Goal: Find specific page/section: Find specific page/section

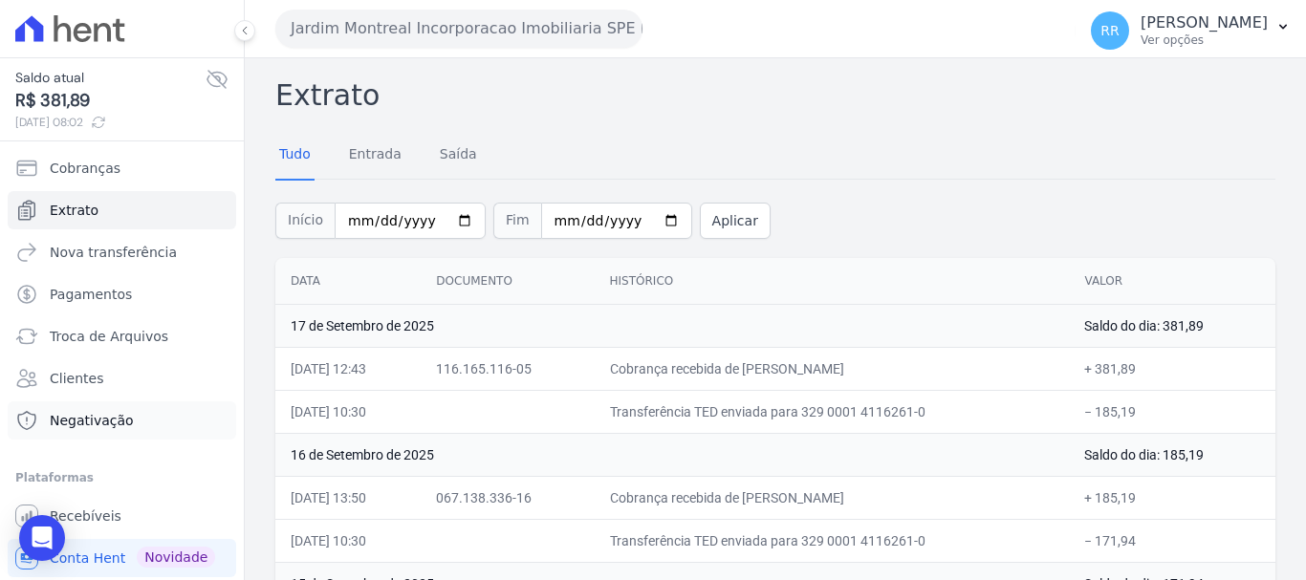
click at [68, 434] on link "Negativação" at bounding box center [122, 421] width 229 height 38
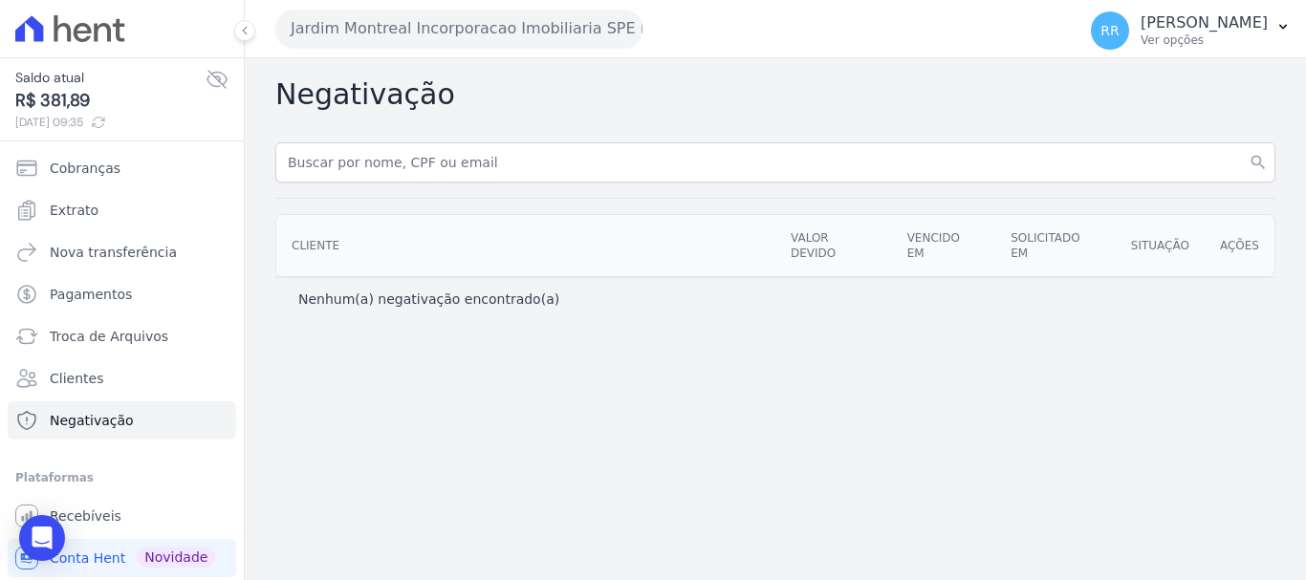
click at [394, 29] on button "Jardim Montreal Incorporacao Imobiliaria SPE LTDA" at bounding box center [458, 29] width 367 height 38
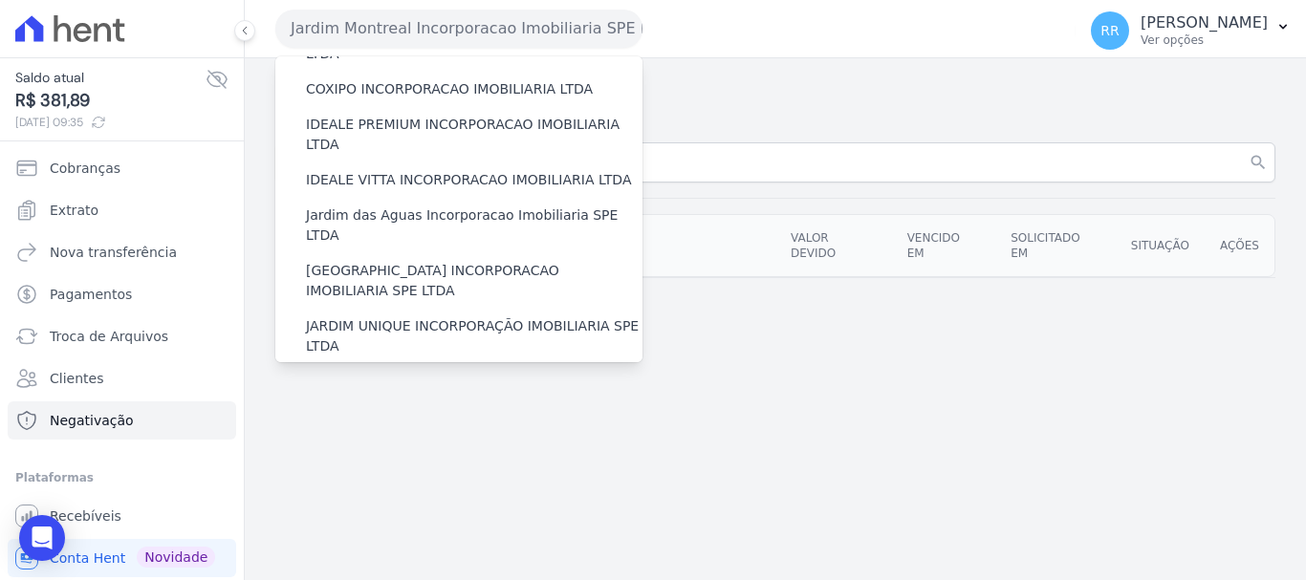
scroll to position [382, 0]
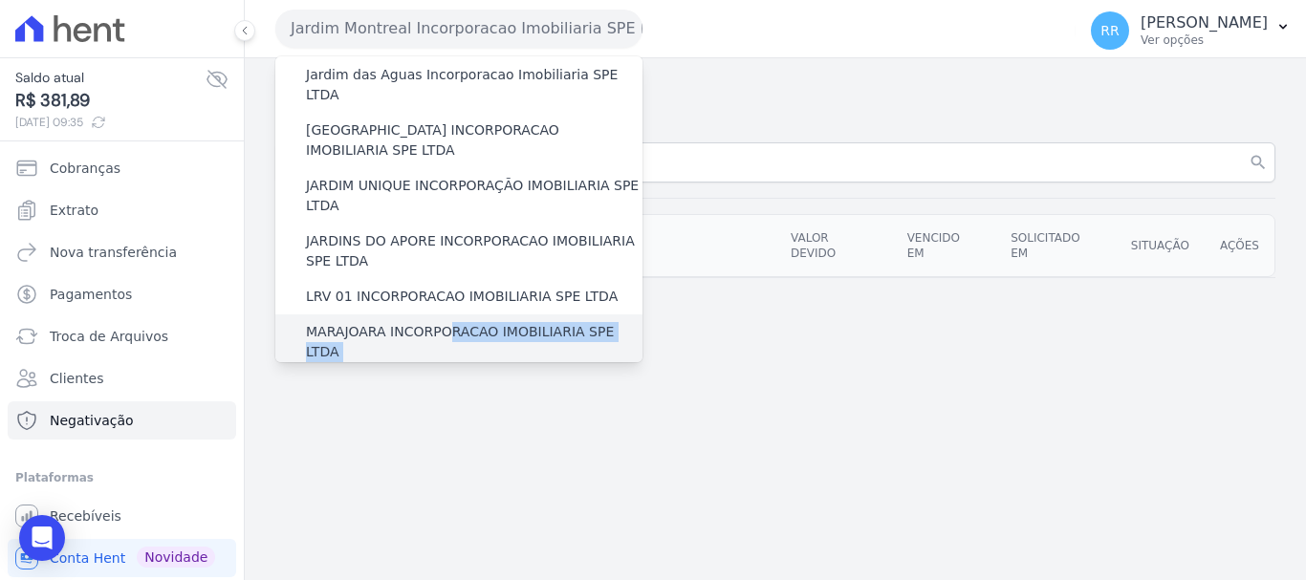
drag, startPoint x: 427, startPoint y: 292, endPoint x: 445, endPoint y: 273, distance: 25.0
click at [445, 273] on div "Via Sul Engenharia AGUAS DE [GEOGRAPHIC_DATA] INCORPORACAO IMOBILIARIA SPE LTDA…" at bounding box center [458, 304] width 367 height 1261
click at [393, 322] on label "MARAJOARA INCORPORACAO IMOBILIARIA SPE LTDA" at bounding box center [474, 342] width 337 height 40
click at [0, 0] on input "MARAJOARA INCORPORACAO IMOBILIARIA SPE LTDA" at bounding box center [0, 0] width 0 height 0
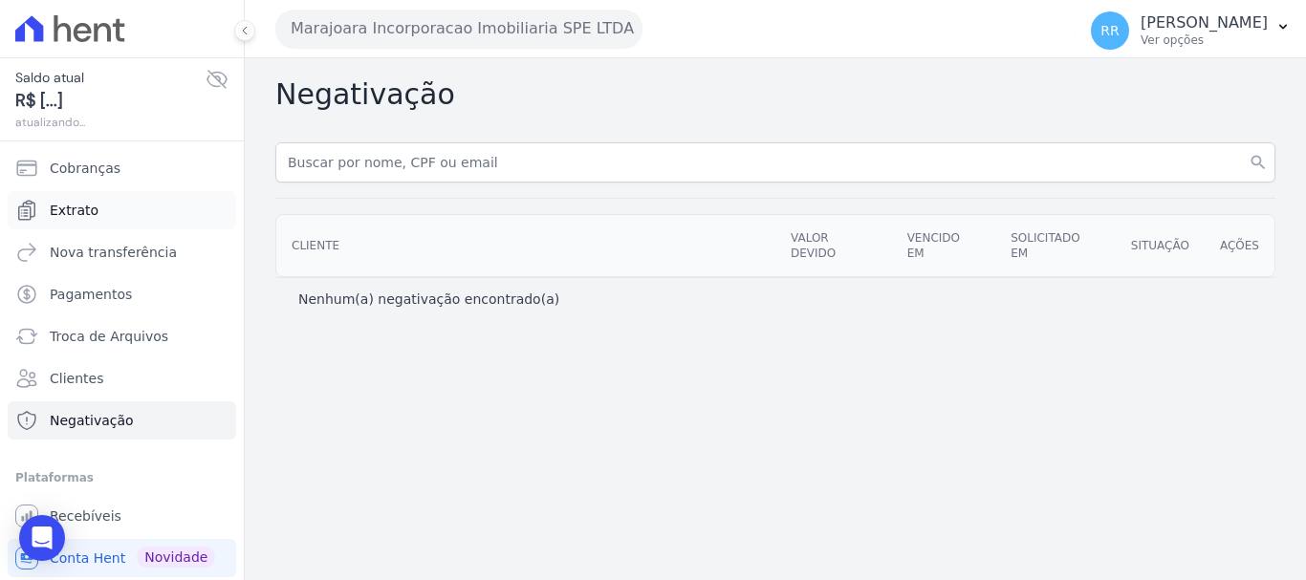
click at [83, 217] on span "Extrato" at bounding box center [74, 210] width 49 height 19
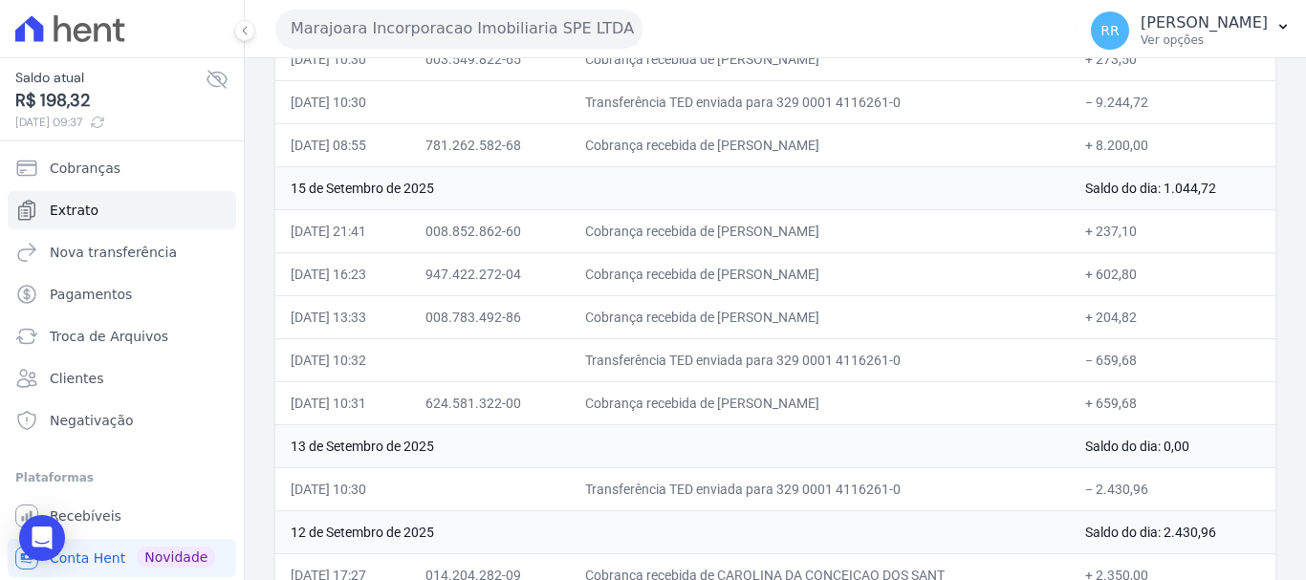
scroll to position [861, 0]
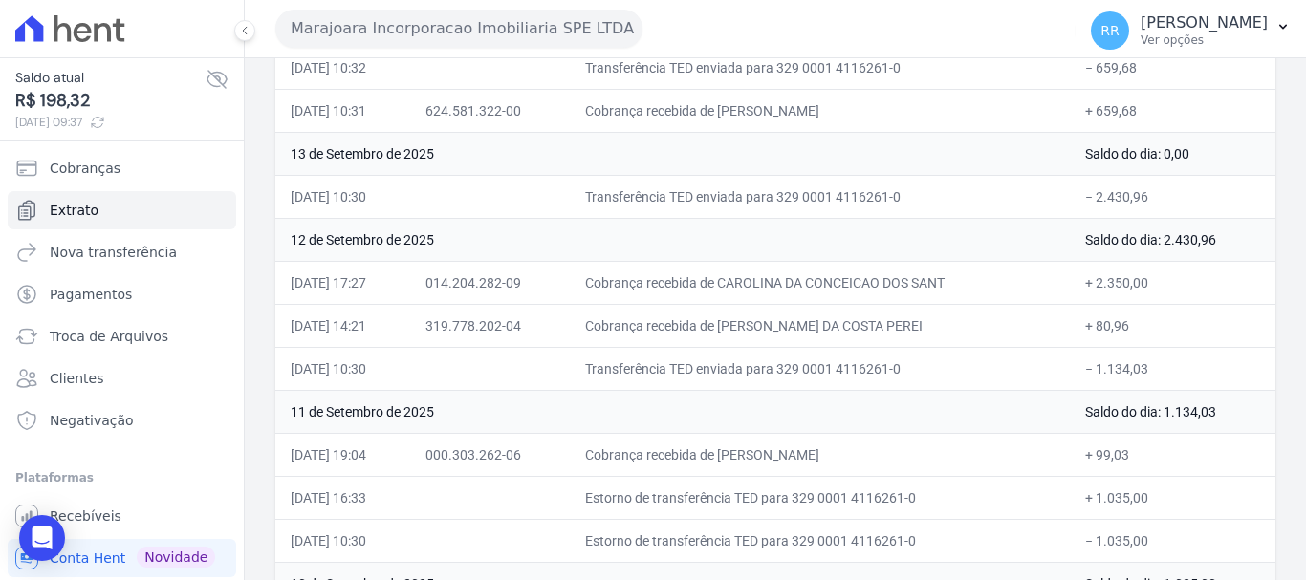
drag, startPoint x: 740, startPoint y: 276, endPoint x: 982, endPoint y: 285, distance: 242.1
click at [982, 285] on td "Cobrança recebida de CAROLINA DA CONCEICAO DOS SANT" at bounding box center [820, 282] width 500 height 43
copy td "CAROLINA DA CONCEICAO DOS SANT"
